Goal: Navigation & Orientation: Find specific page/section

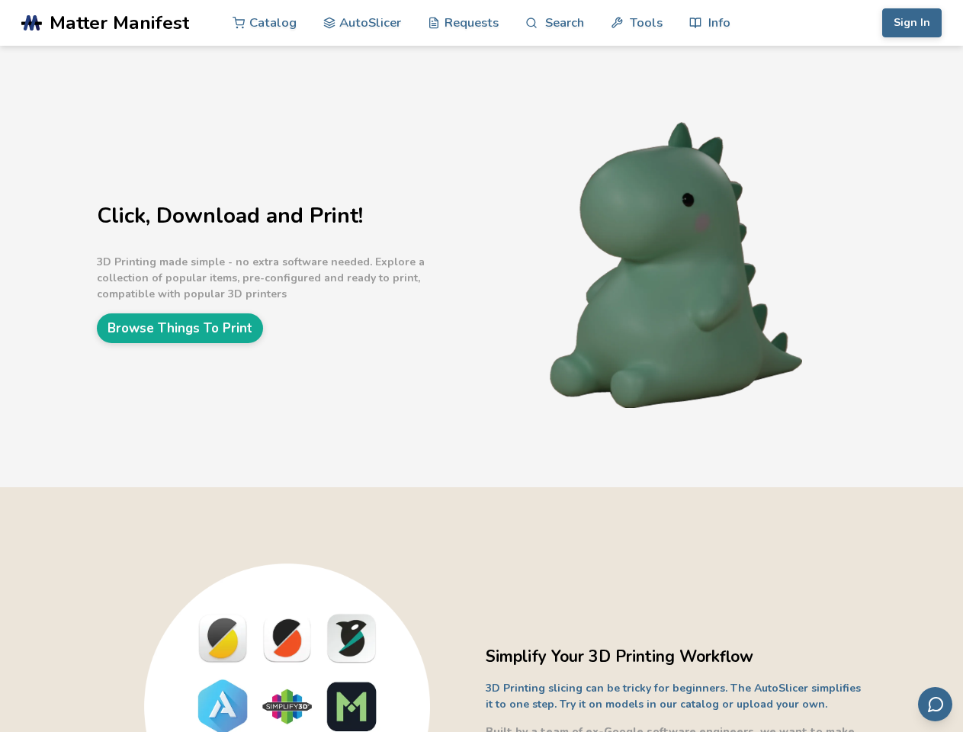
click at [554, 23] on link "Search" at bounding box center [554, 23] width 58 height 46
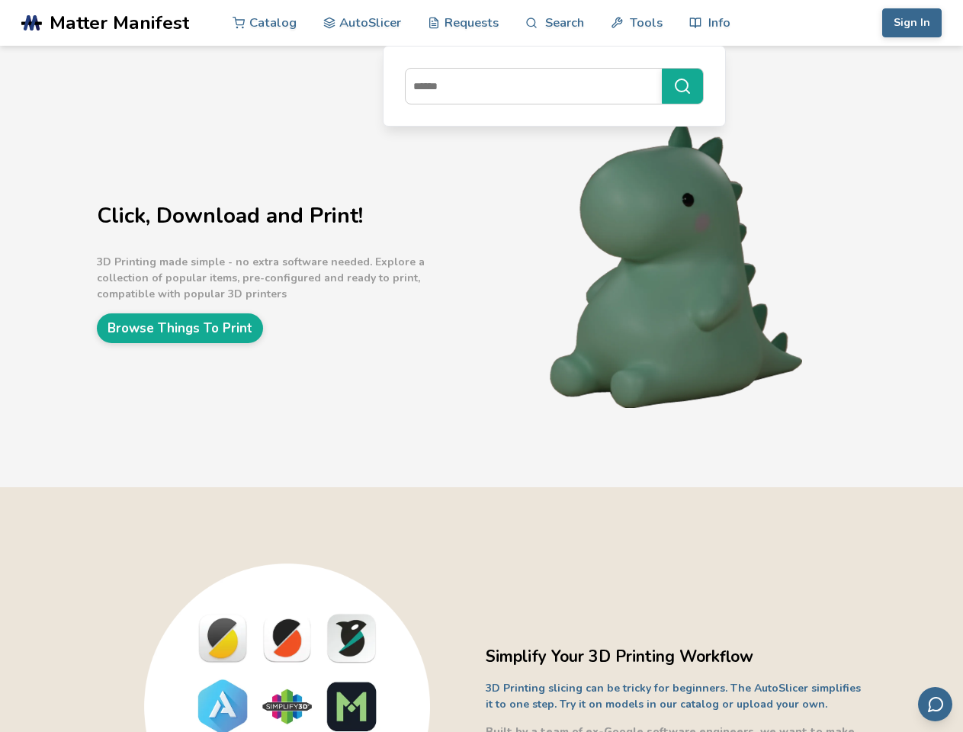
click at [636, 23] on link "Tools" at bounding box center [637, 23] width 52 height 46
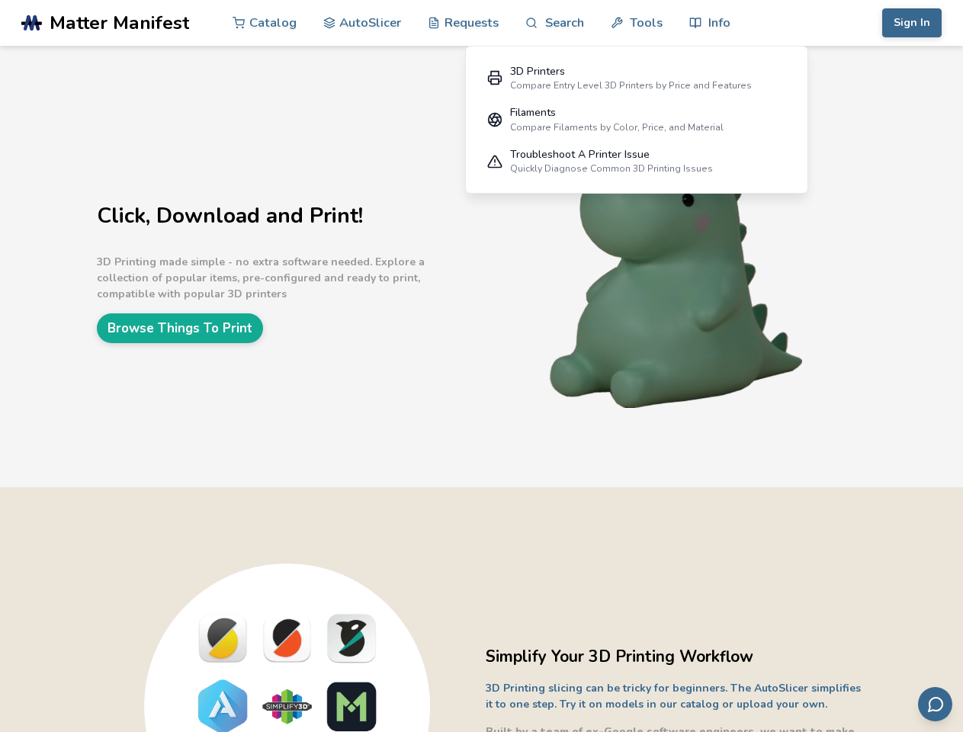
click at [709, 23] on link "Info" at bounding box center [709, 23] width 41 height 46
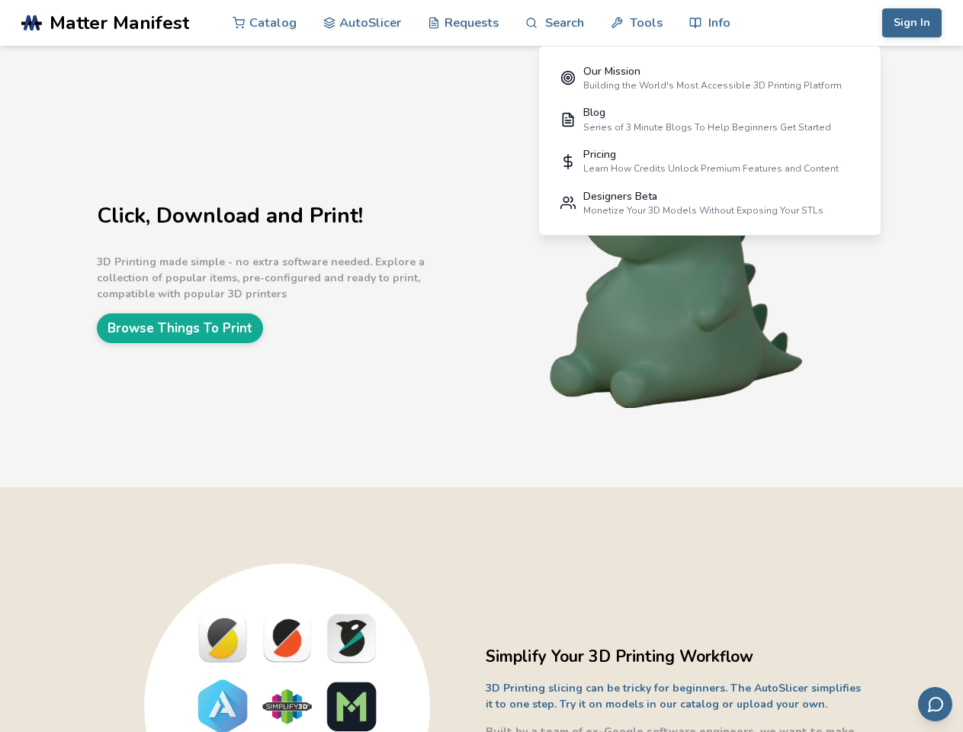
click at [912, 23] on button "Sign In" at bounding box center [911, 22] width 59 height 29
click at [935, 704] on icon "Send feedback via email" at bounding box center [935, 704] width 18 height 18
